Goal: Communication & Community: Answer question/provide support

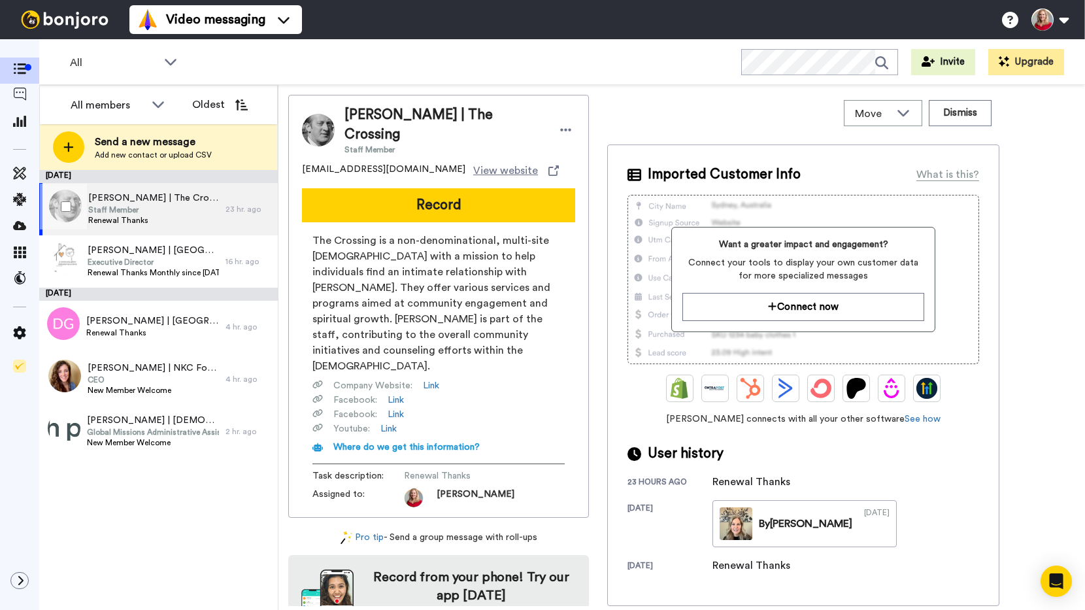
click at [141, 201] on span "Bruce Freeman | The Crossing" at bounding box center [153, 198] width 131 height 13
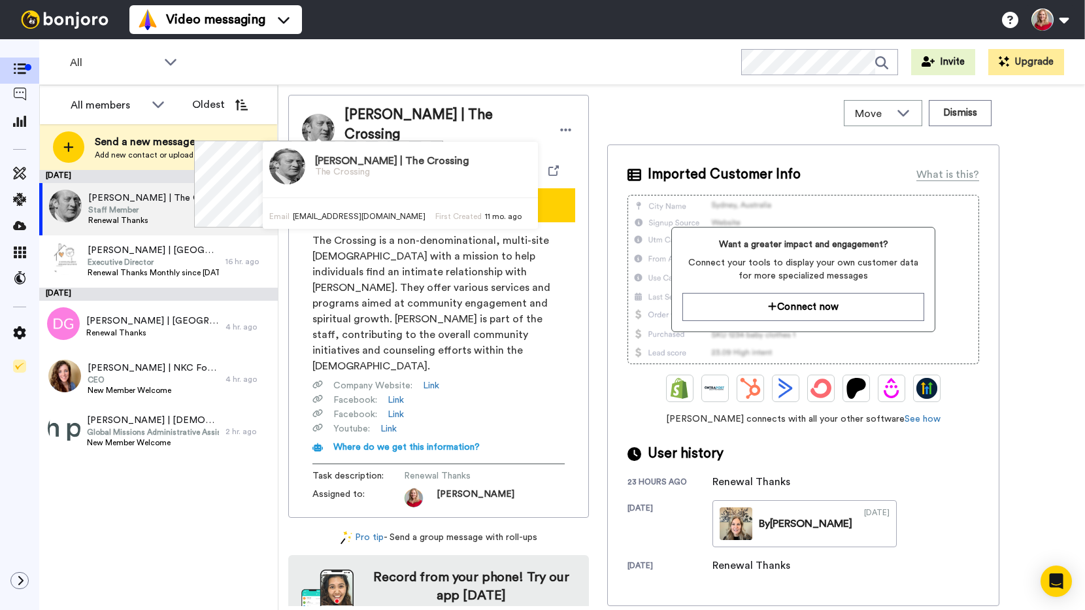
click at [322, 123] on img at bounding box center [318, 130] width 33 height 33
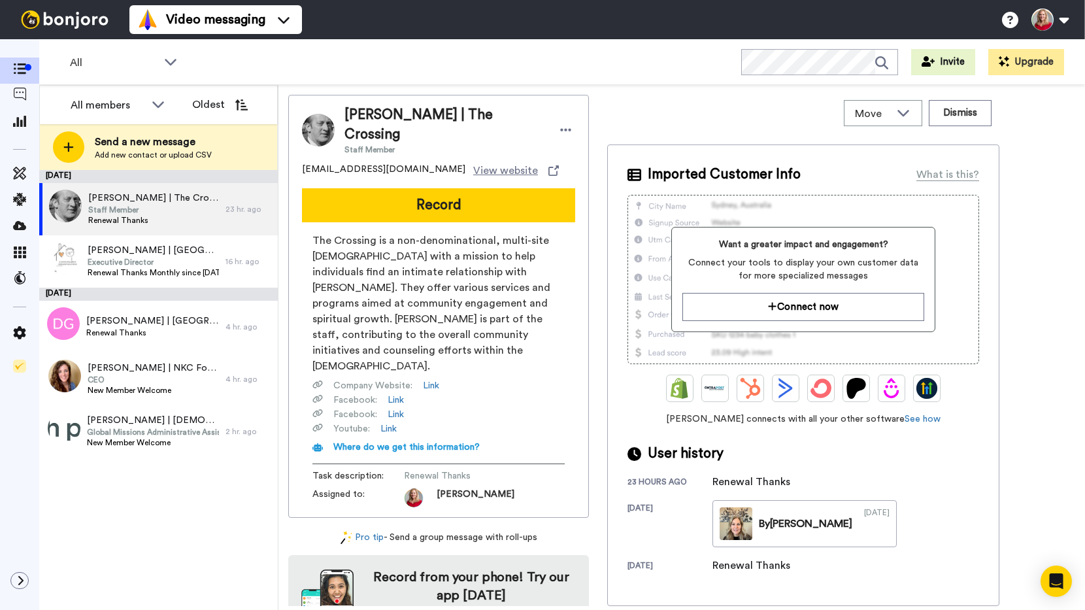
click at [369, 262] on span "The Crossing is a non-denominational, multi-site church with a mission to help …" at bounding box center [438, 303] width 252 height 141
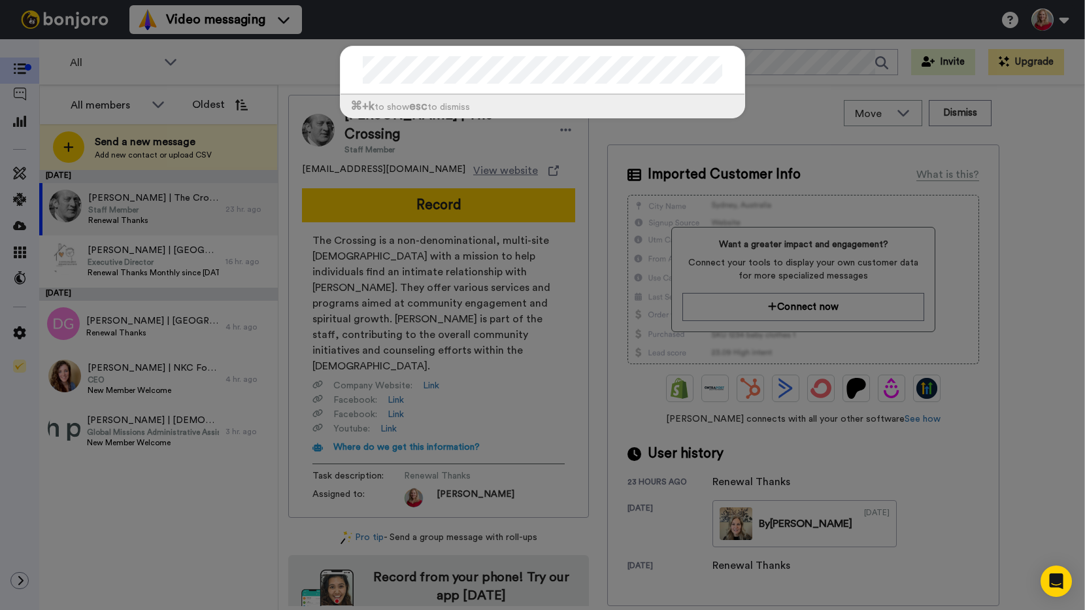
click at [265, 71] on div "⌘ +k to show esc to dismiss" at bounding box center [542, 305] width 1085 height 610
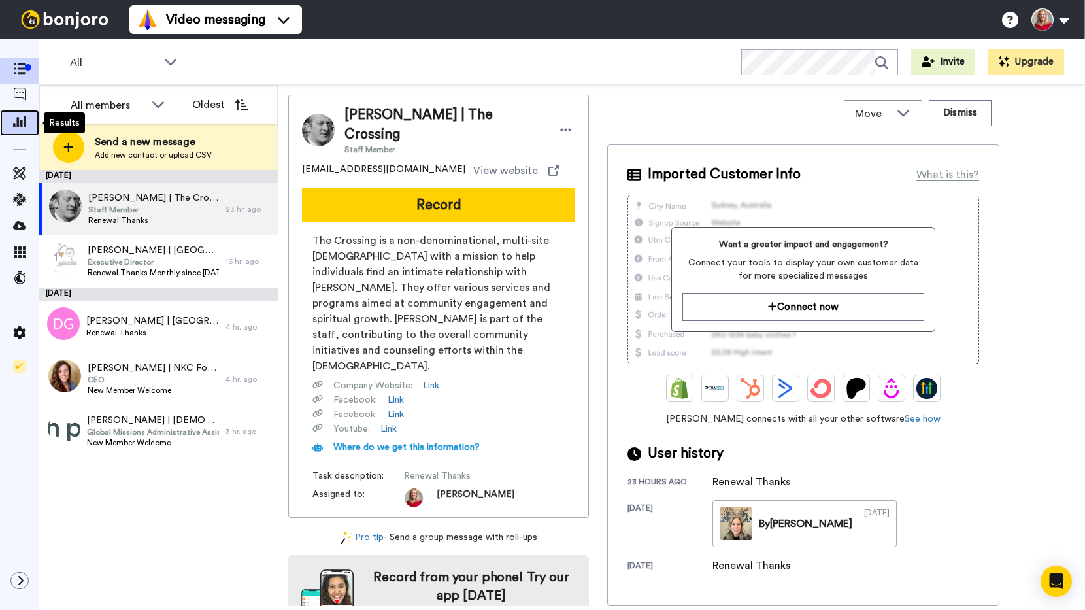
click at [24, 116] on icon at bounding box center [19, 121] width 13 height 12
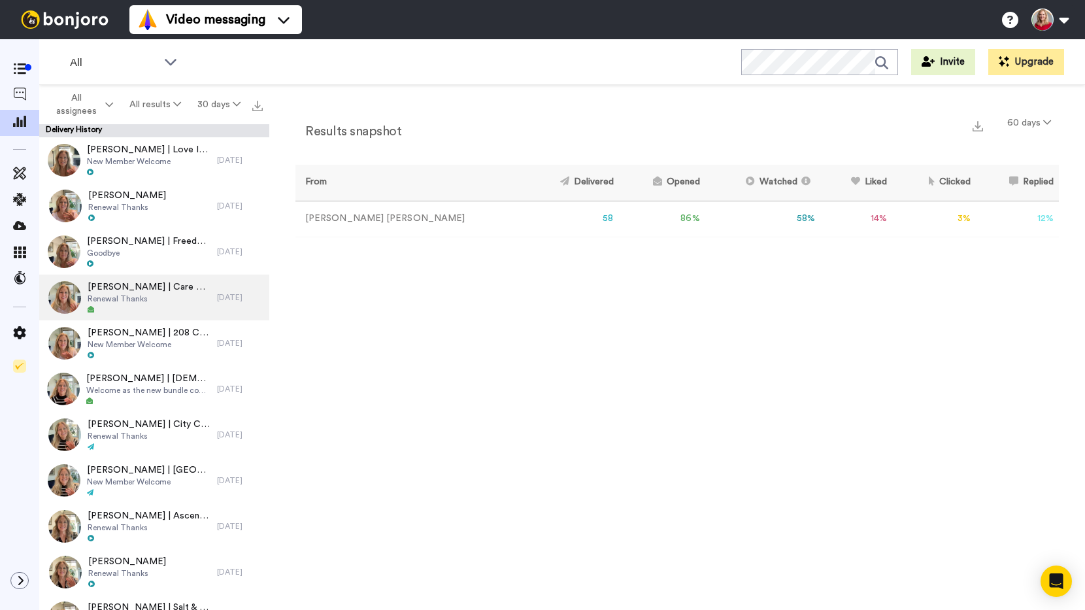
scroll to position [618, 0]
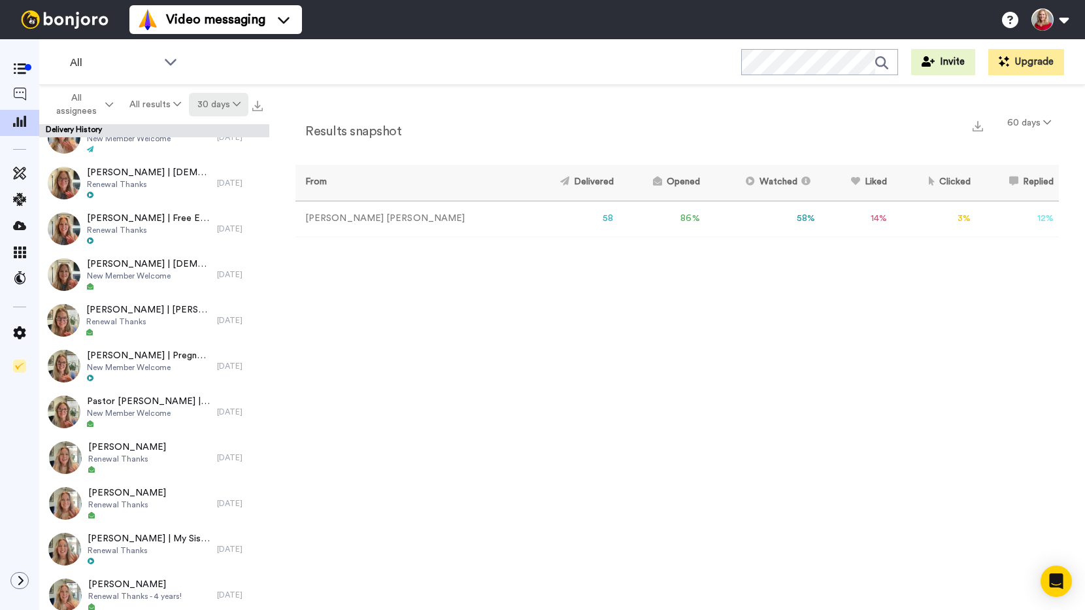
click at [231, 99] on button "30 days" at bounding box center [218, 105] width 59 height 24
click at [216, 176] on span "90 days" at bounding box center [201, 178] width 35 height 10
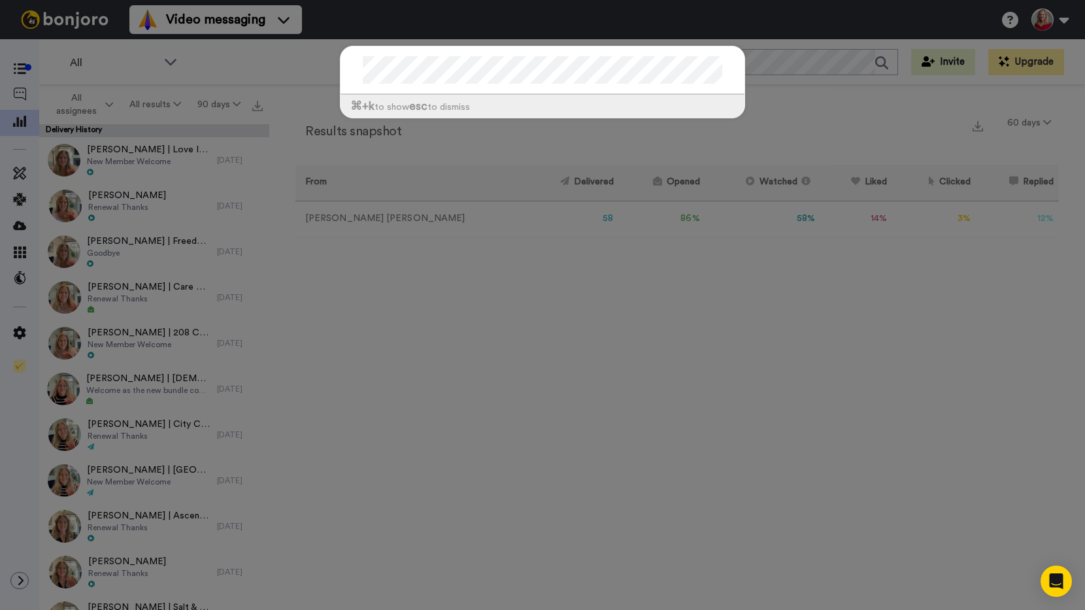
click at [628, 370] on div "⌘ +k to show esc to dismiss" at bounding box center [542, 305] width 1085 height 610
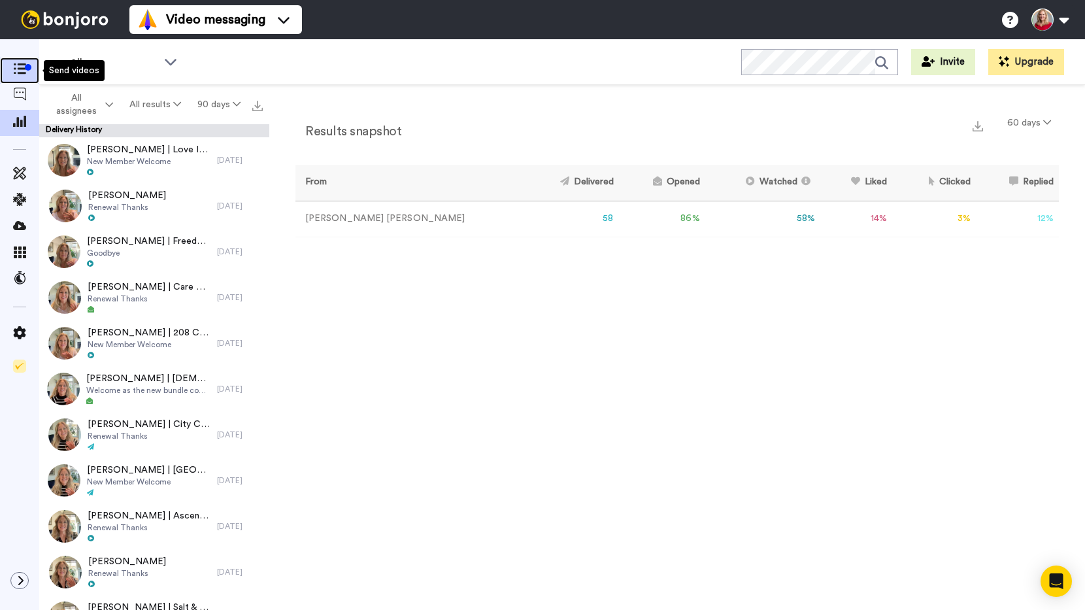
click at [16, 66] on icon at bounding box center [19, 68] width 13 height 11
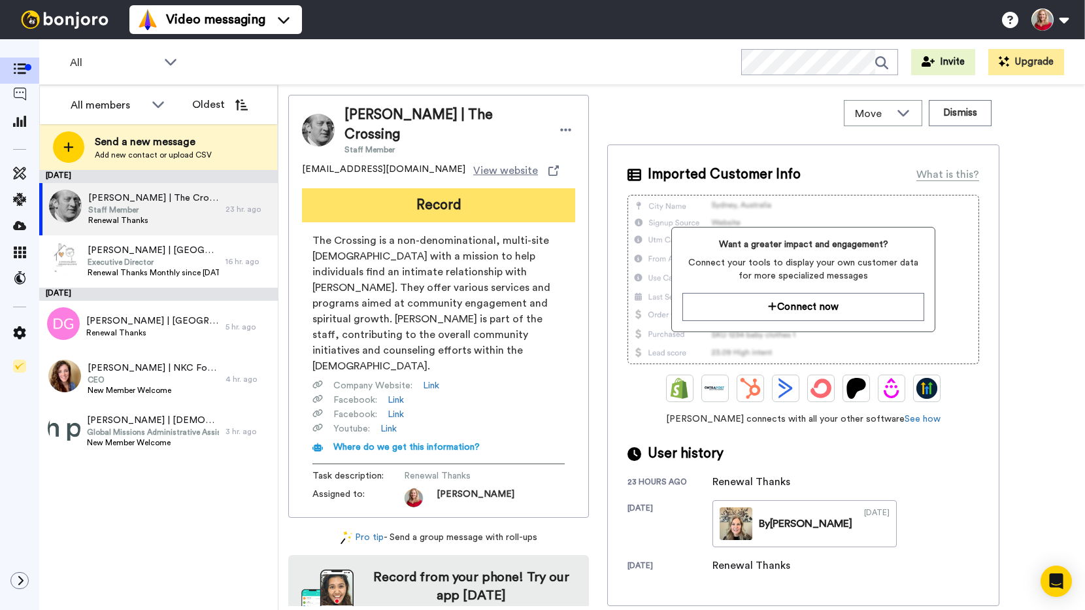
click at [429, 188] on button "Record" at bounding box center [438, 205] width 273 height 34
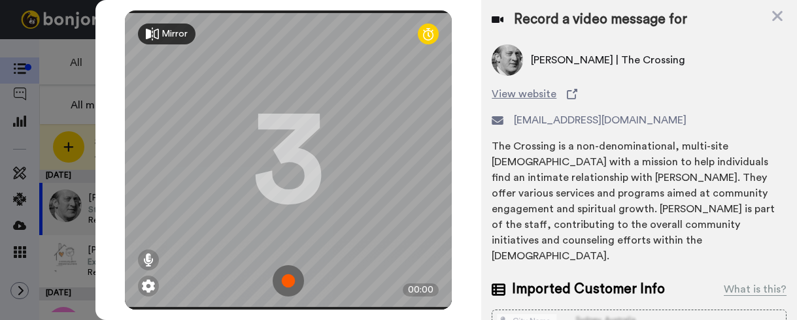
click at [278, 271] on img at bounding box center [288, 280] width 31 height 31
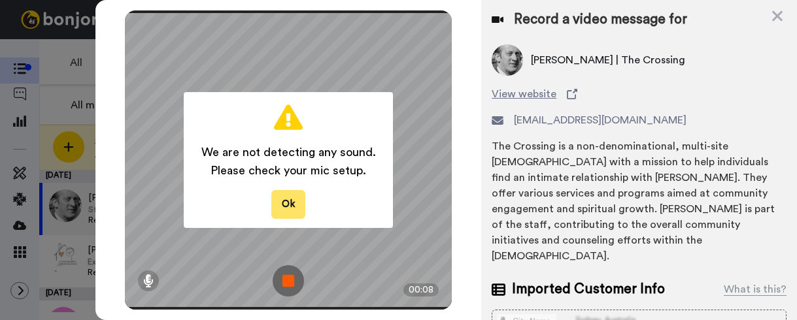
click at [283, 197] on button "Ok" at bounding box center [288, 204] width 34 height 28
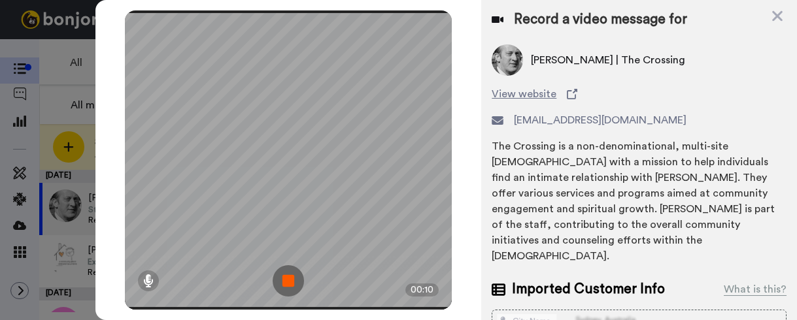
click at [286, 273] on img at bounding box center [288, 280] width 31 height 31
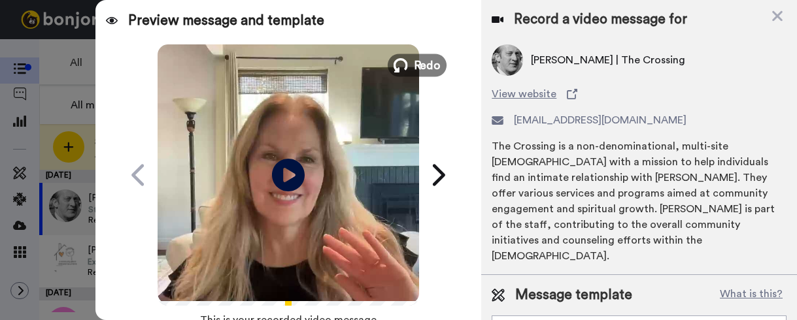
click at [400, 54] on button "Redo" at bounding box center [417, 65] width 59 height 23
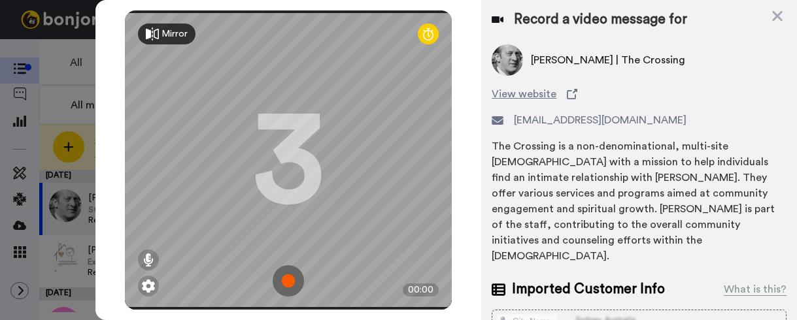
click at [279, 273] on img at bounding box center [288, 280] width 31 height 31
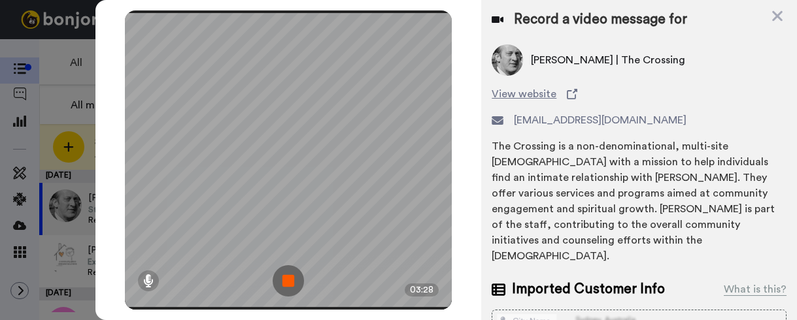
click at [290, 270] on img at bounding box center [288, 280] width 31 height 31
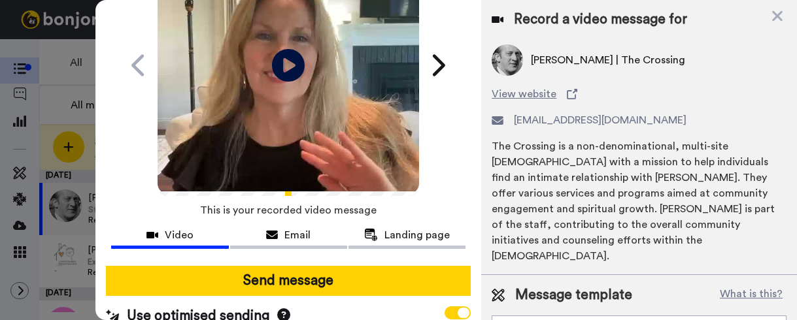
scroll to position [133, 0]
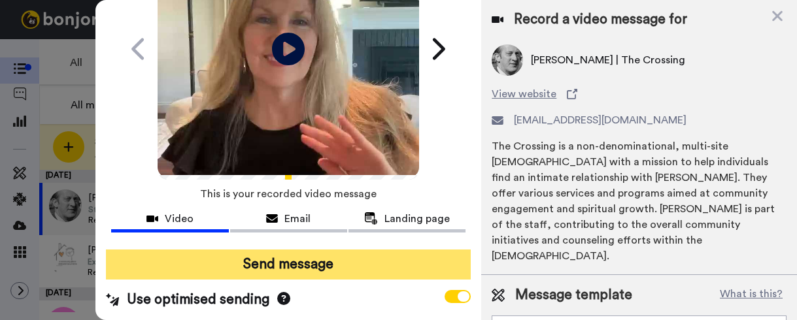
click at [309, 258] on button "Send message" at bounding box center [288, 265] width 365 height 30
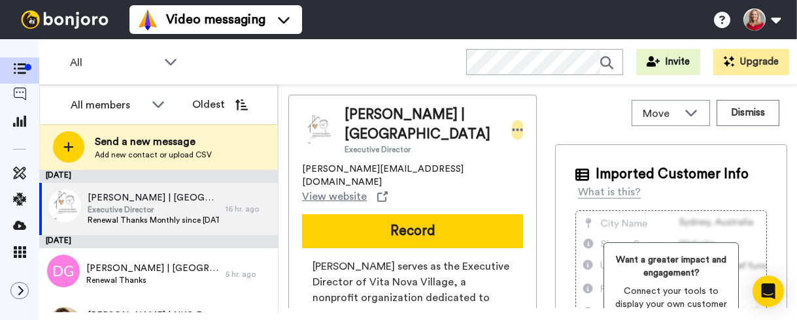
click at [512, 130] on icon at bounding box center [517, 130] width 11 height 3
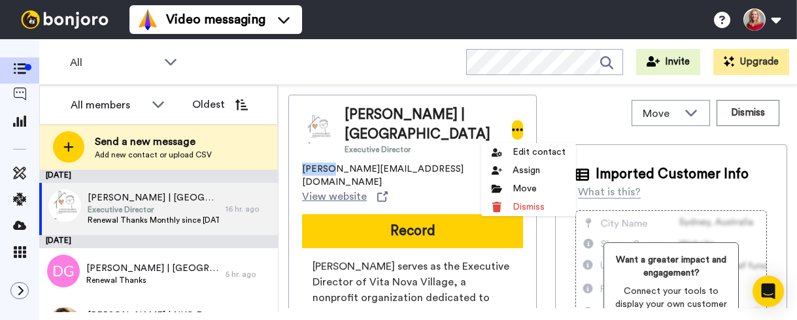
click at [512, 130] on icon at bounding box center [517, 130] width 11 height 3
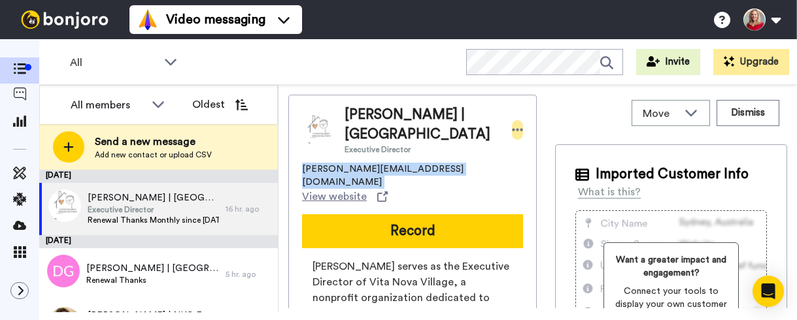
click at [512, 130] on icon at bounding box center [517, 130] width 11 height 3
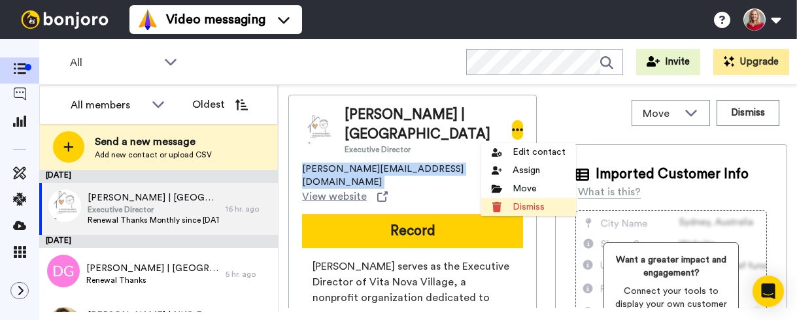
click at [512, 202] on li "Dismiss" at bounding box center [528, 207] width 95 height 18
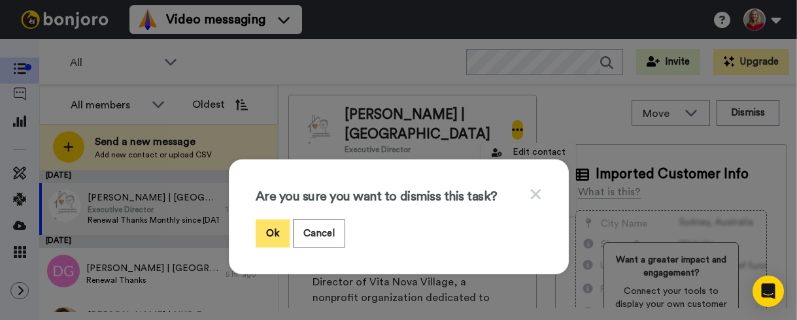
click at [265, 230] on button "Ok" at bounding box center [273, 234] width 34 height 28
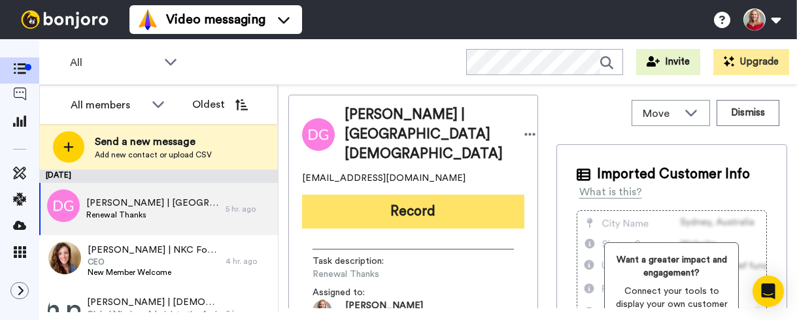
click at [405, 212] on button "Record" at bounding box center [413, 212] width 222 height 34
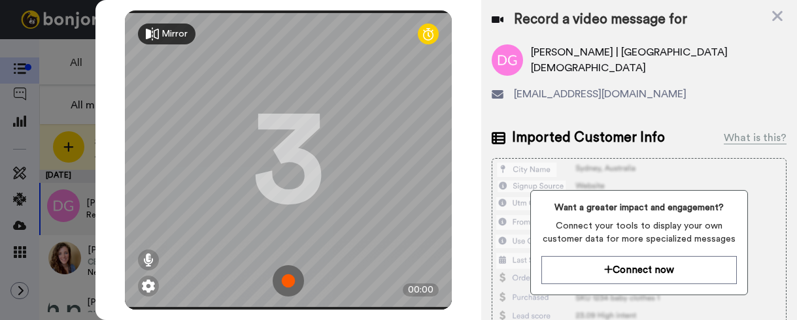
click at [283, 274] on img at bounding box center [288, 280] width 31 height 31
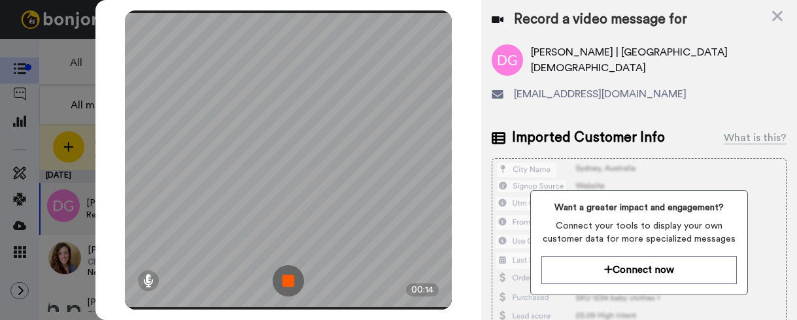
click at [286, 271] on img at bounding box center [288, 280] width 31 height 31
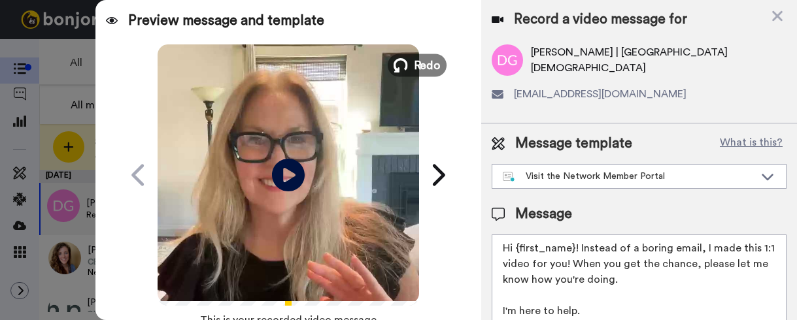
click at [407, 65] on button "Redo" at bounding box center [417, 65] width 59 height 23
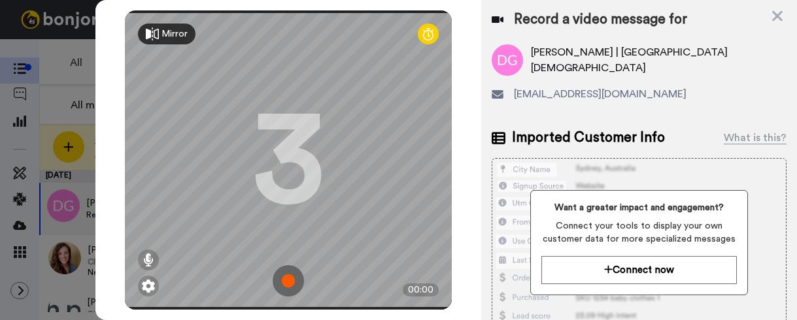
click at [288, 275] on img at bounding box center [288, 280] width 31 height 31
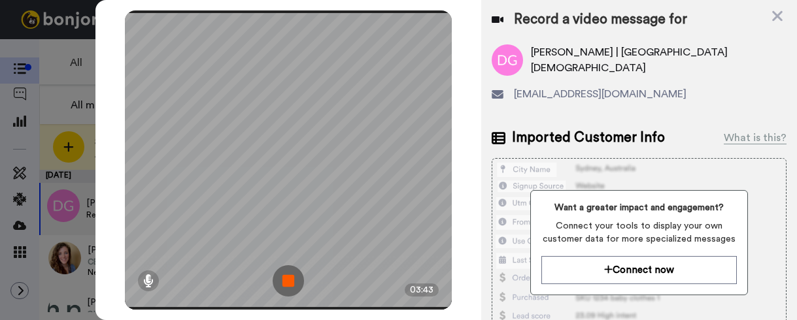
click at [293, 273] on img at bounding box center [288, 280] width 31 height 31
click at [293, 273] on div at bounding box center [288, 159] width 327 height 299
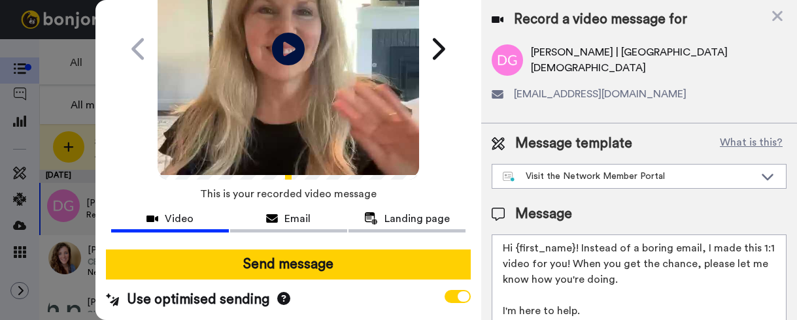
scroll to position [133, 0]
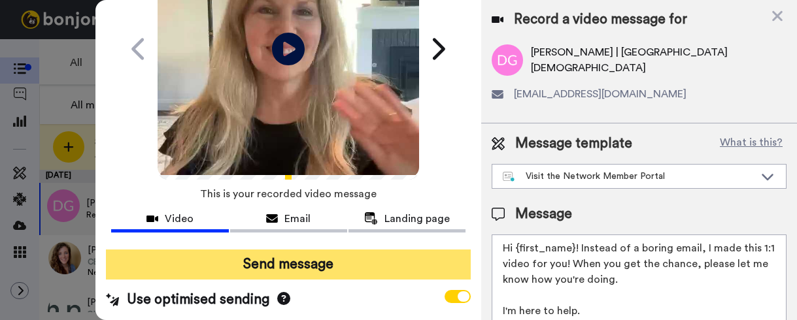
click at [282, 263] on button "Send message" at bounding box center [288, 265] width 365 height 30
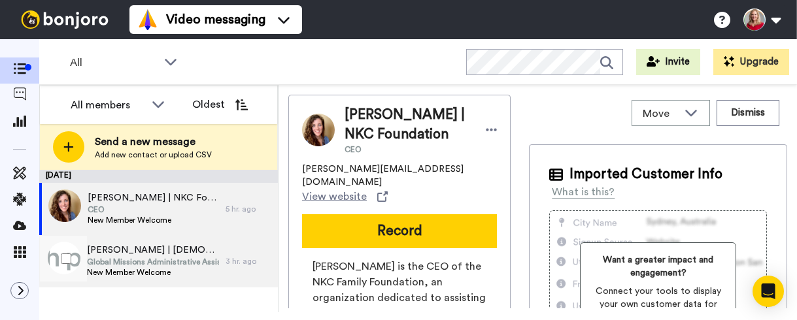
click at [126, 256] on span "Katy Creasman | Faith Promise Church" at bounding box center [153, 250] width 132 height 13
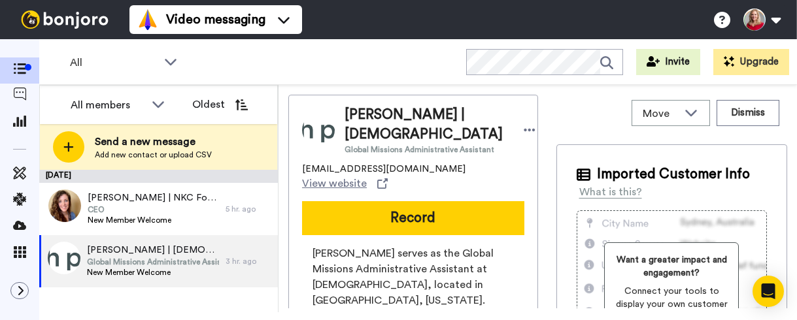
click at [122, 258] on span "Global Missions Administrative Assistant" at bounding box center [153, 262] width 132 height 10
click at [83, 248] on div at bounding box center [63, 259] width 47 height 46
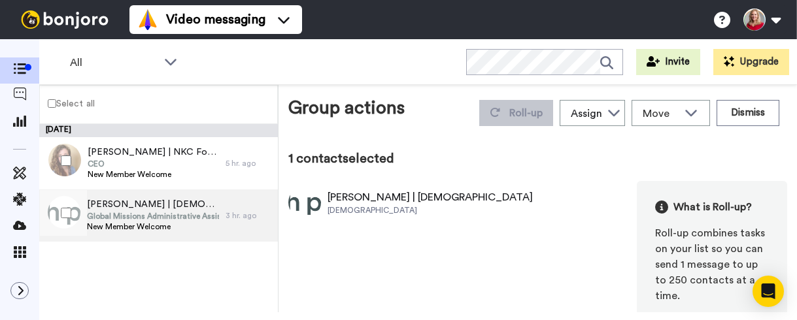
click at [109, 216] on span "Global Missions Administrative Assistant" at bounding box center [153, 216] width 132 height 10
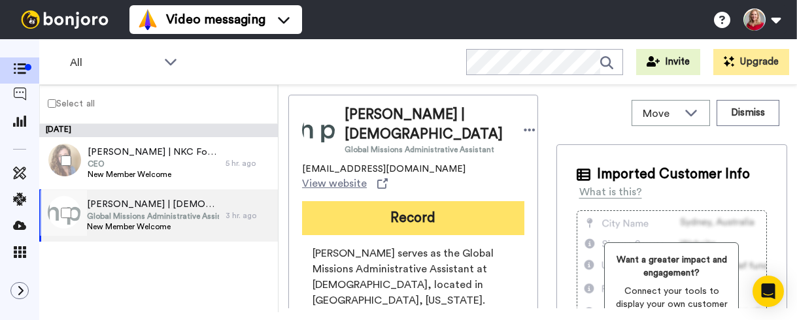
click at [399, 235] on button "Record" at bounding box center [413, 218] width 222 height 34
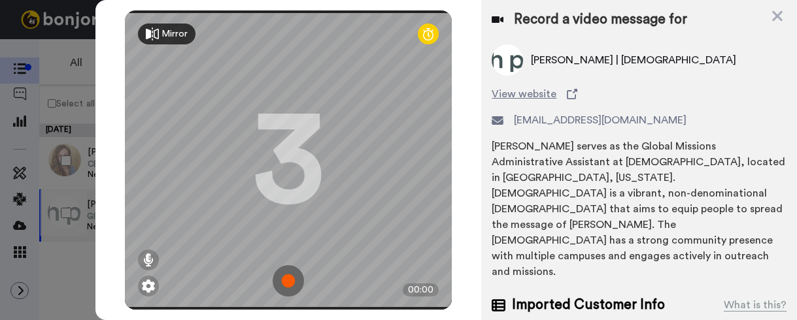
click at [279, 275] on img at bounding box center [288, 280] width 31 height 31
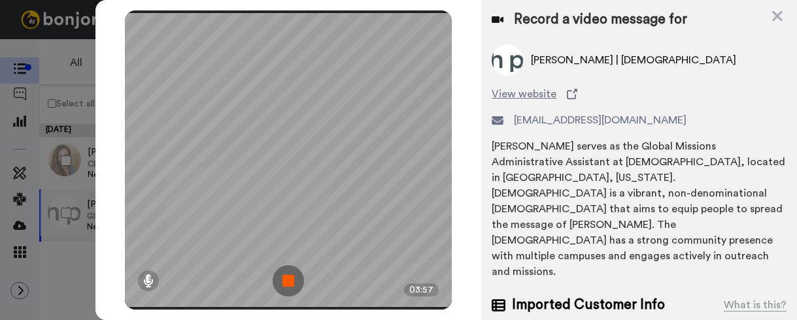
click at [285, 271] on img at bounding box center [288, 280] width 31 height 31
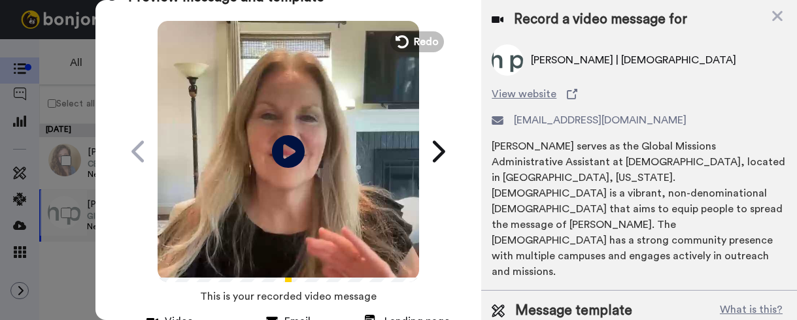
scroll to position [133, 0]
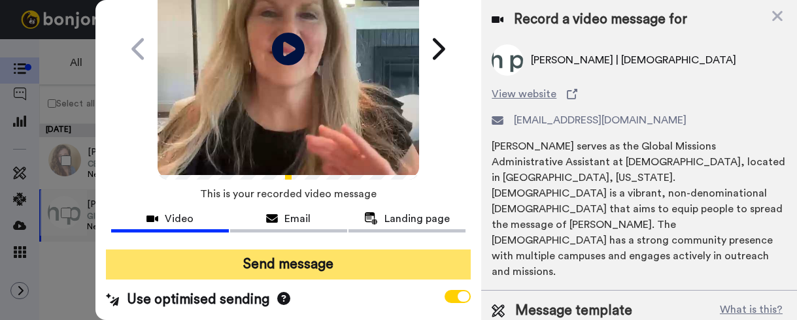
click at [253, 260] on button "Send message" at bounding box center [288, 265] width 365 height 30
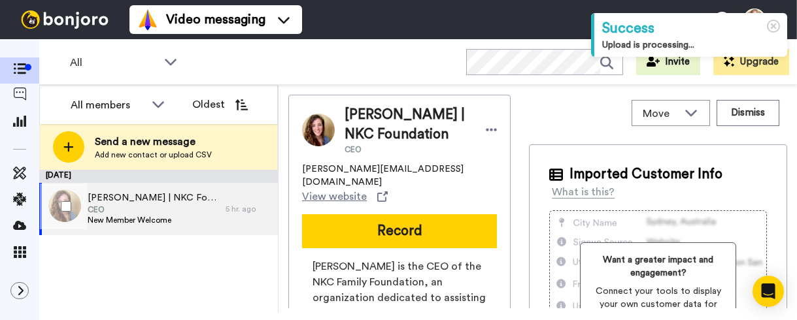
click at [127, 202] on span "[PERSON_NAME] | NKC Foundation" at bounding box center [153, 198] width 131 height 13
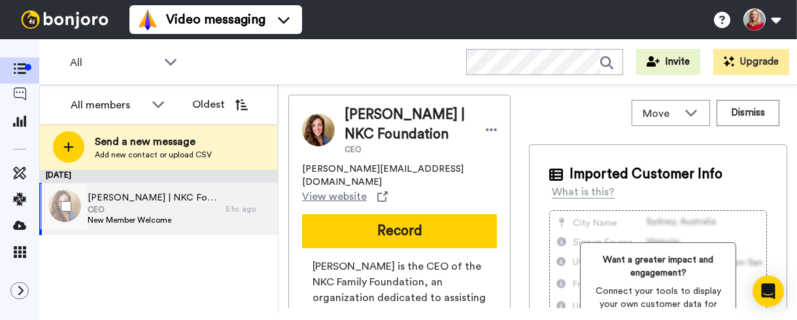
click at [99, 200] on span "[PERSON_NAME] | NKC Foundation" at bounding box center [153, 198] width 131 height 13
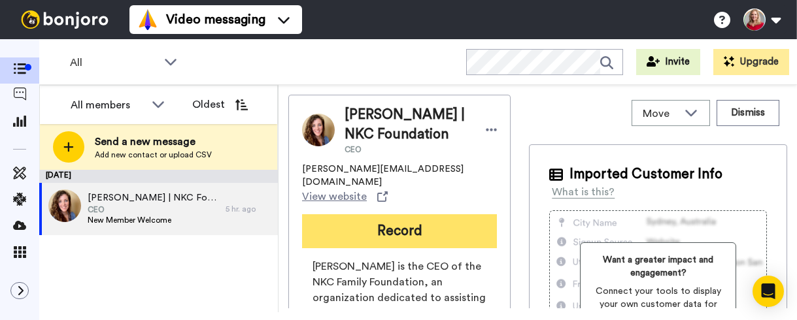
click at [400, 221] on button "Record" at bounding box center [399, 231] width 195 height 34
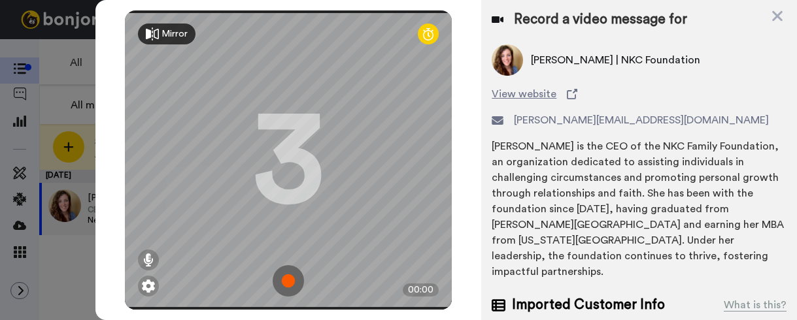
click at [281, 267] on img at bounding box center [288, 280] width 31 height 31
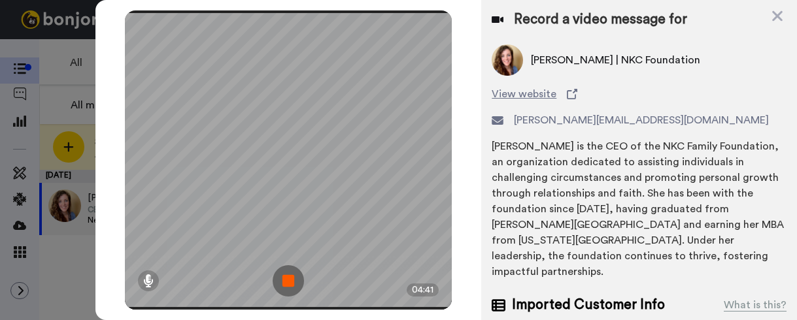
click at [282, 273] on img at bounding box center [288, 280] width 31 height 31
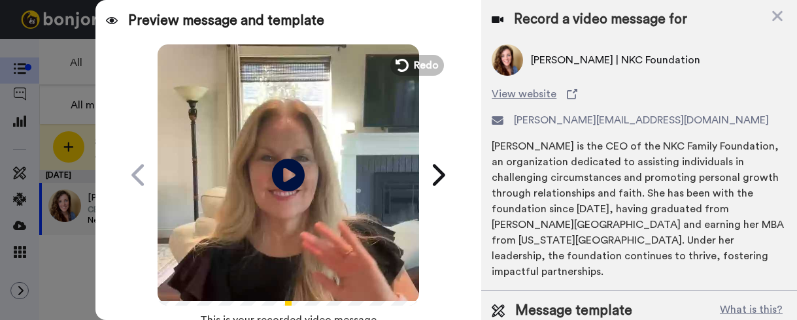
scroll to position [133, 0]
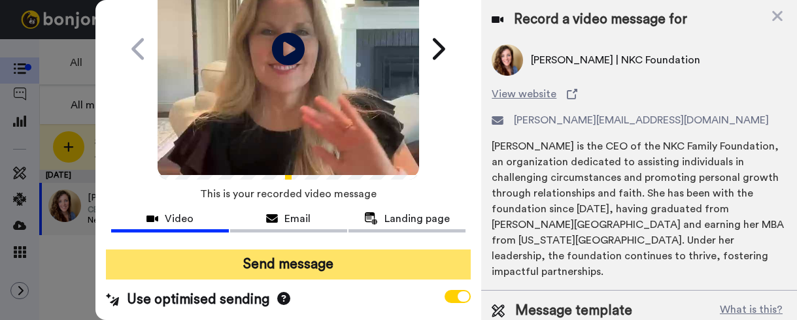
click at [284, 256] on button "Send message" at bounding box center [288, 265] width 365 height 30
